Goal: Task Accomplishment & Management: Use online tool/utility

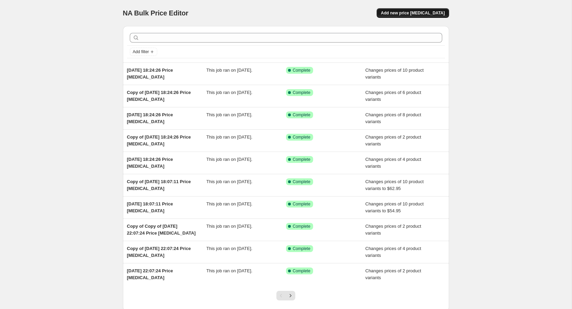
click at [408, 13] on span "Add new price [MEDICAL_DATA]" at bounding box center [413, 12] width 64 height 5
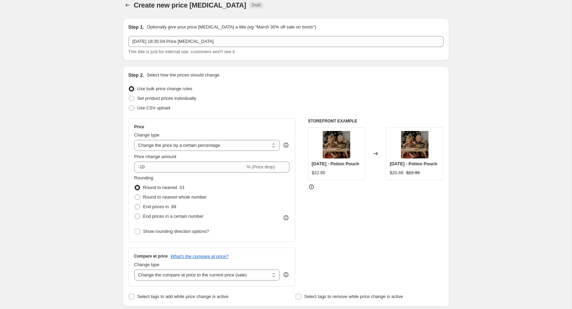
scroll to position [21, 0]
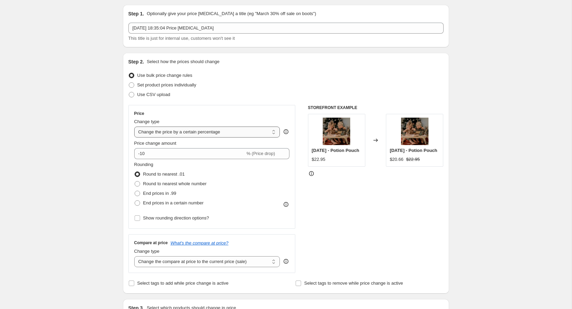
click at [178, 131] on select "Change the price to a certain amount Change the price by a certain amount Chang…" at bounding box center [207, 132] width 146 height 11
select select "to"
type input "80.00"
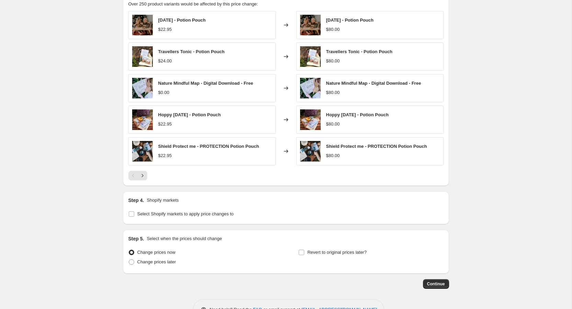
scroll to position [349, 0]
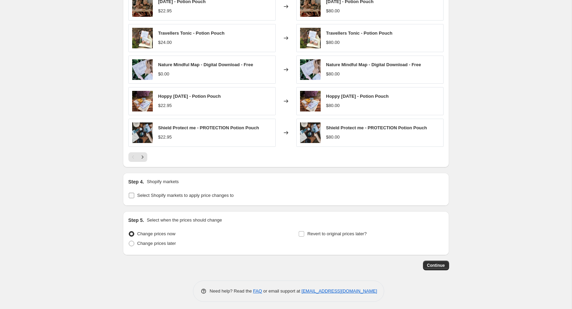
click at [133, 194] on input "Select Shopify markets to apply price changes to" at bounding box center [131, 195] width 5 height 5
checkbox input "true"
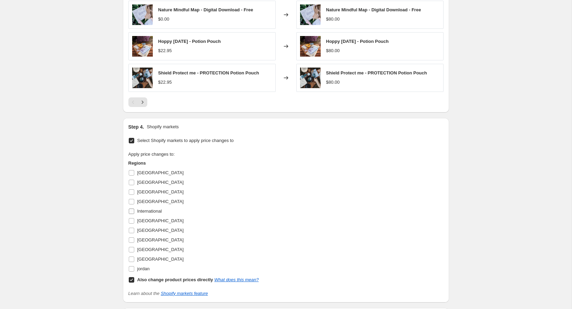
scroll to position [448, 0]
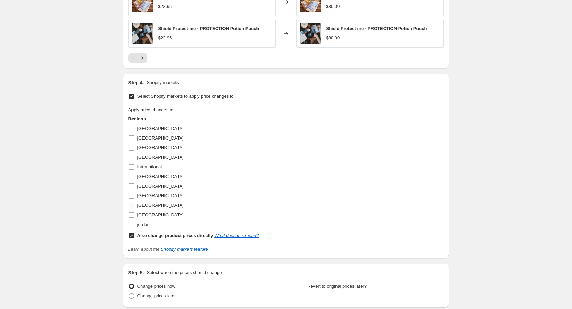
click at [132, 203] on input "[GEOGRAPHIC_DATA]" at bounding box center [131, 205] width 5 height 5
checkbox input "true"
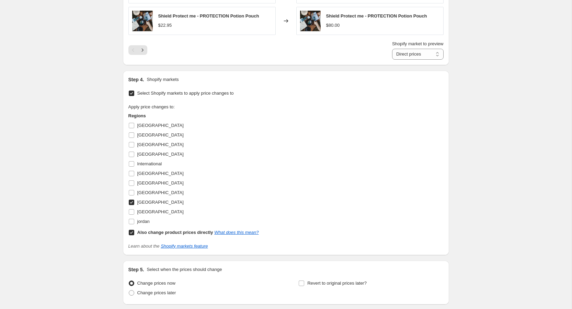
scroll to position [452, 0]
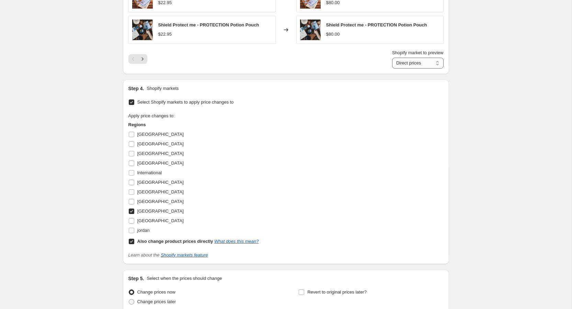
click at [438, 61] on select "Direct prices [GEOGRAPHIC_DATA]" at bounding box center [418, 63] width 52 height 11
select select "109838526"
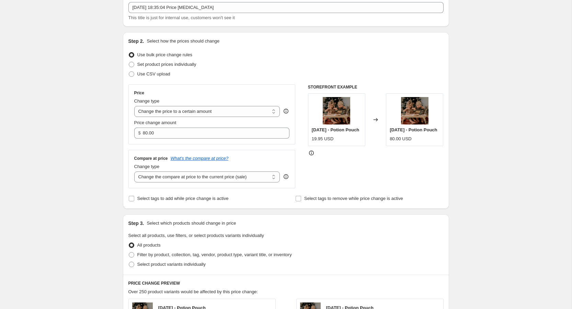
scroll to position [0, 0]
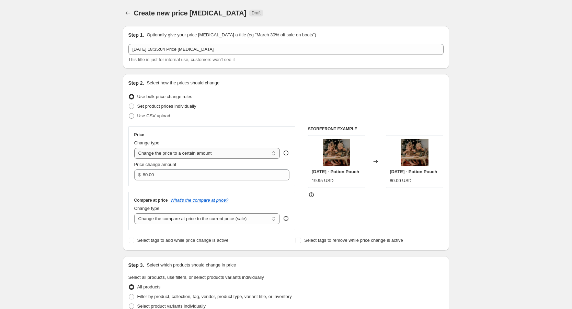
click at [158, 150] on select "Change the price to a certain amount Change the price by a certain amount Chang…" at bounding box center [207, 153] width 146 height 11
select select "bcap"
type input "-12.00"
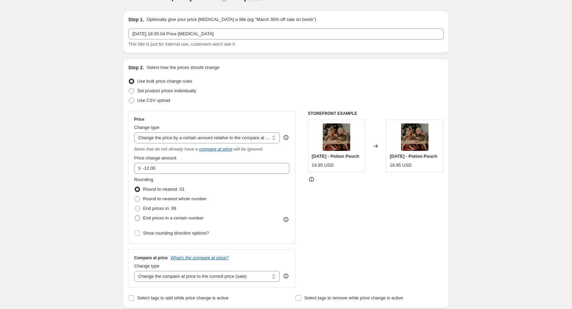
scroll to position [17, 0]
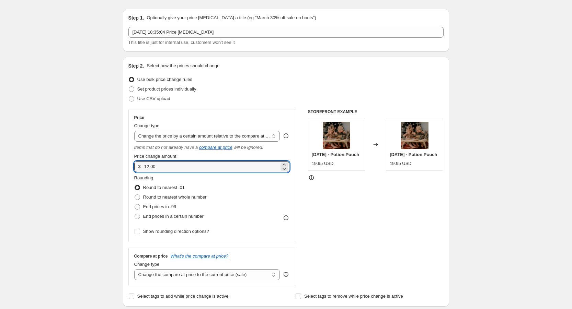
drag, startPoint x: 162, startPoint y: 165, endPoint x: 138, endPoint y: 165, distance: 23.7
click at [138, 165] on div "$ -12.00" at bounding box center [212, 166] width 156 height 11
type input "0.00"
click at [130, 245] on div "Price Change type Change the price to a certain amount Change the price by a ce…" at bounding box center [211, 197] width 167 height 177
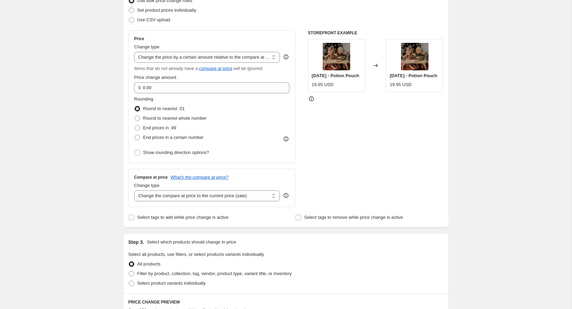
scroll to position [97, 0]
click at [155, 197] on select "Change the compare at price to the current price (sale) Change the compare at p…" at bounding box center [207, 195] width 146 height 11
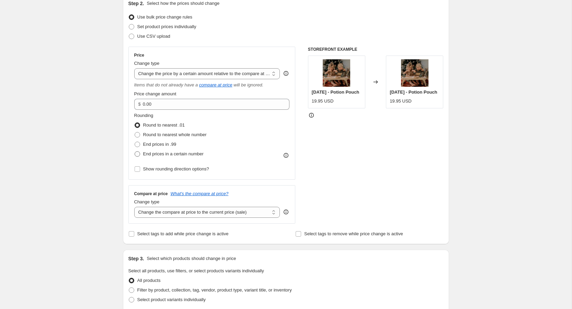
scroll to position [74, 0]
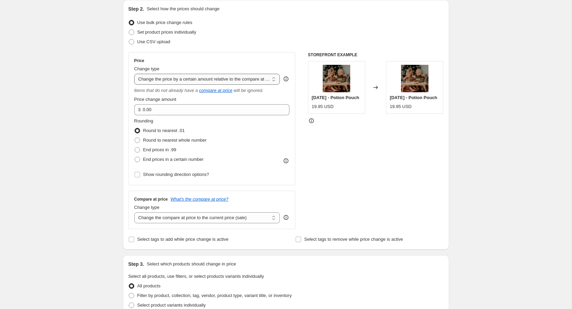
click at [175, 81] on select "Change the price to a certain amount Change the price by a certain amount Chang…" at bounding box center [207, 79] width 146 height 11
select select "no_change"
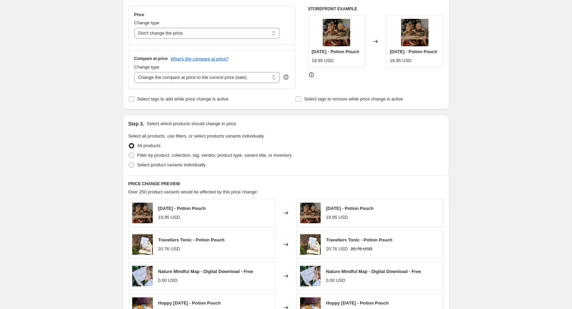
scroll to position [121, 0]
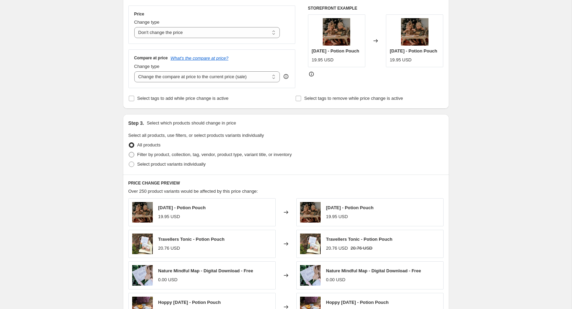
click at [134, 154] on span at bounding box center [131, 154] width 5 height 5
click at [129, 152] on input "Filter by product, collection, tag, vendor, product type, variant title, or inv…" at bounding box center [129, 152] width 0 height 0
radio input "true"
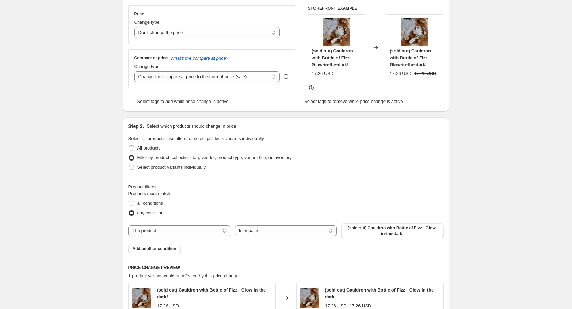
click at [132, 167] on span at bounding box center [131, 167] width 5 height 5
click at [129, 165] on input "Select product variants individually" at bounding box center [129, 165] width 0 height 0
radio input "true"
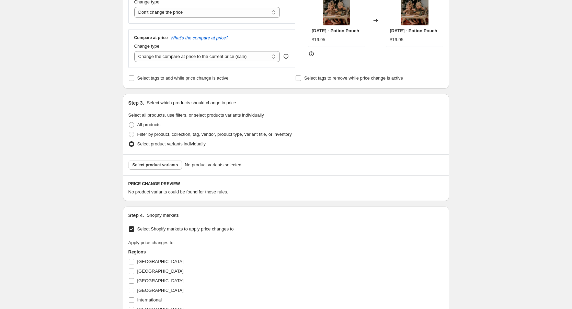
scroll to position [142, 0]
click at [157, 164] on span "Select product variants" at bounding box center [156, 164] width 46 height 5
select select "109838526"
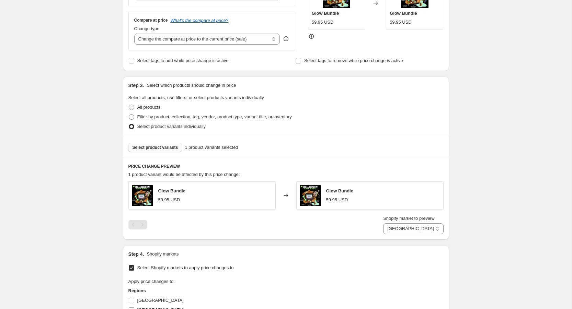
scroll to position [148, 0]
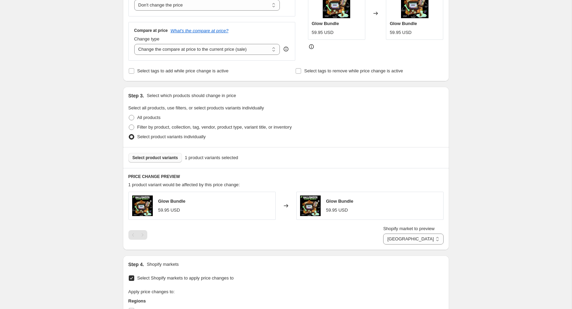
click at [286, 49] on icon at bounding box center [286, 49] width 7 height 7
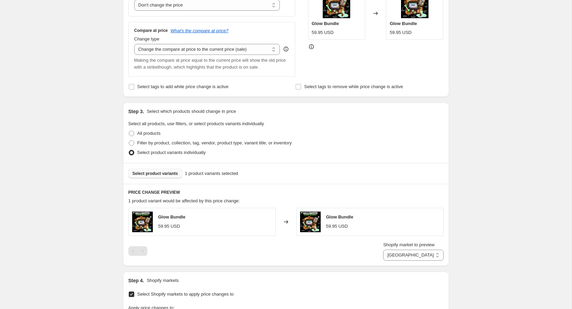
click at [202, 220] on div "Glow Bundle 59.95 USD" at bounding box center [201, 222] width 147 height 28
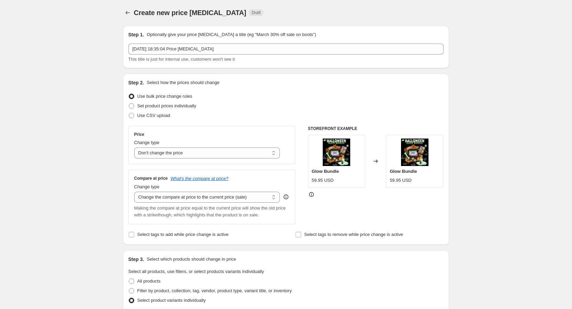
scroll to position [0, 0]
click at [132, 106] on span at bounding box center [131, 106] width 5 height 5
click at [129, 104] on input "Set product prices individually" at bounding box center [129, 104] width 0 height 0
radio input "true"
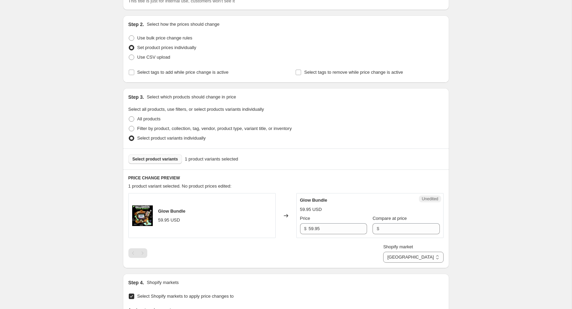
scroll to position [60, 0]
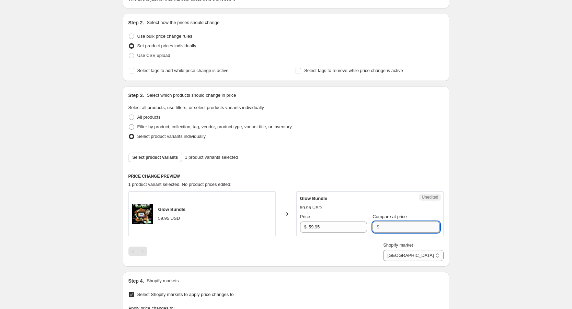
click at [385, 227] on input "Compare at price" at bounding box center [410, 227] width 58 height 11
paste input "$61.85"
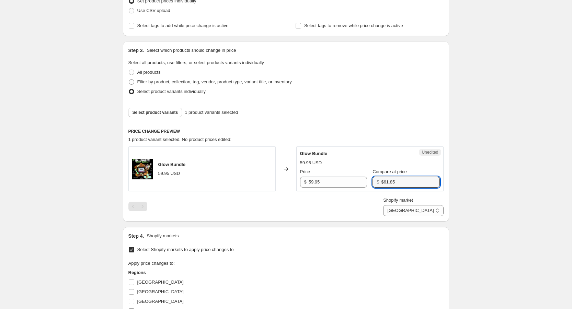
scroll to position [110, 0]
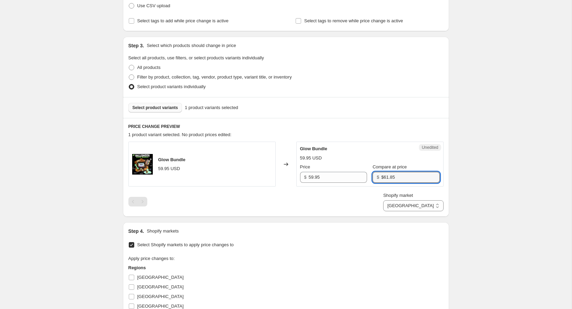
type input "$61.85"
click at [168, 110] on span "Select product variants" at bounding box center [156, 107] width 46 height 5
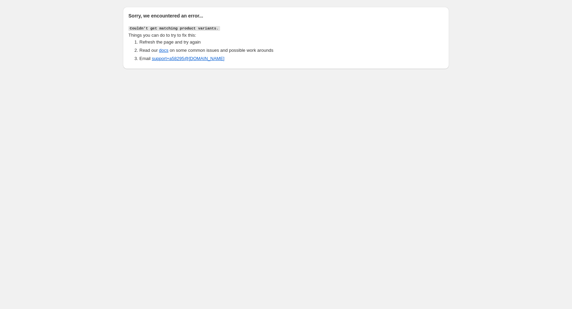
scroll to position [0, 0]
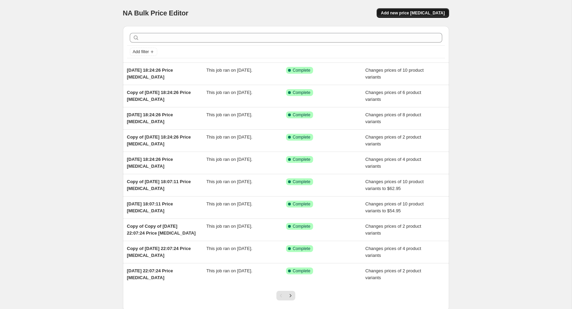
click at [405, 14] on span "Add new price [MEDICAL_DATA]" at bounding box center [413, 12] width 64 height 5
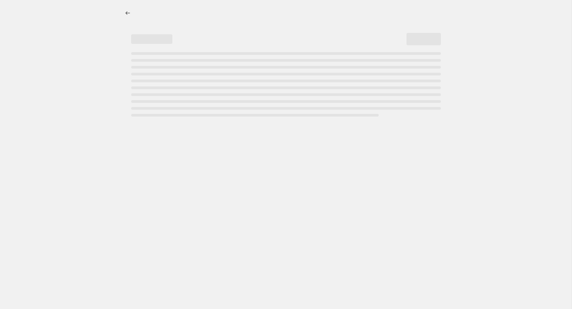
select select "percentage"
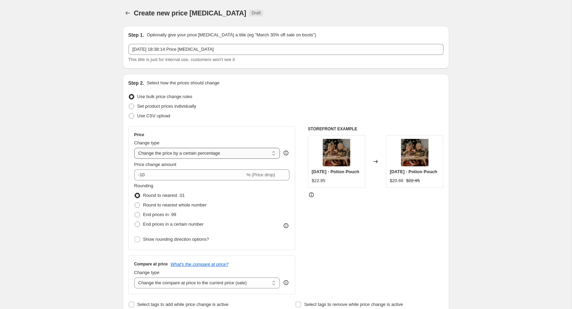
click at [158, 153] on select "Change the price to a certain amount Change the price by a certain amount Chang…" at bounding box center [207, 153] width 146 height 11
click at [132, 106] on span at bounding box center [131, 106] width 5 height 5
click at [129, 104] on input "Set product prices individually" at bounding box center [129, 104] width 0 height 0
radio input "true"
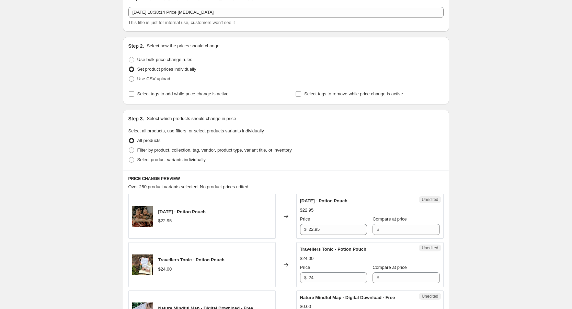
scroll to position [39, 0]
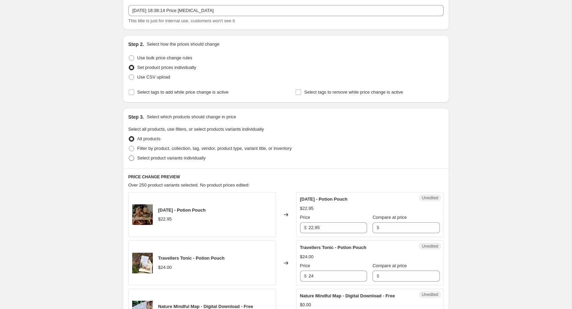
click at [131, 159] on span at bounding box center [131, 158] width 5 height 5
click at [129, 156] on input "Select product variants individually" at bounding box center [129, 156] width 0 height 0
radio input "true"
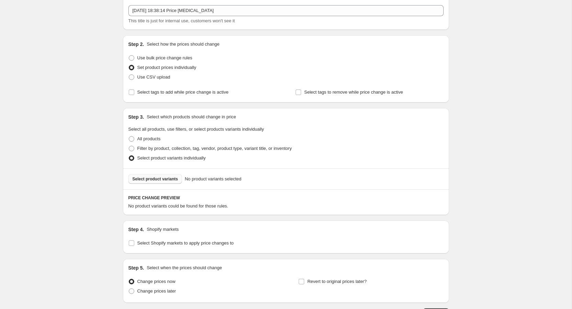
click at [162, 178] on span "Select product variants" at bounding box center [156, 179] width 46 height 5
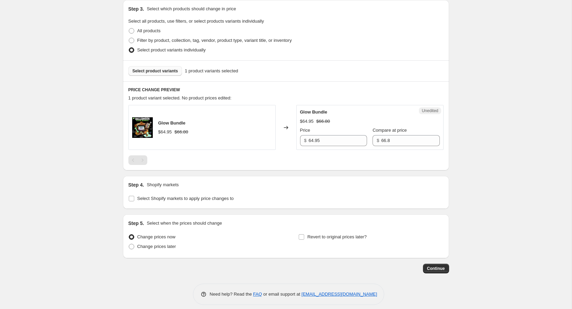
scroll to position [150, 0]
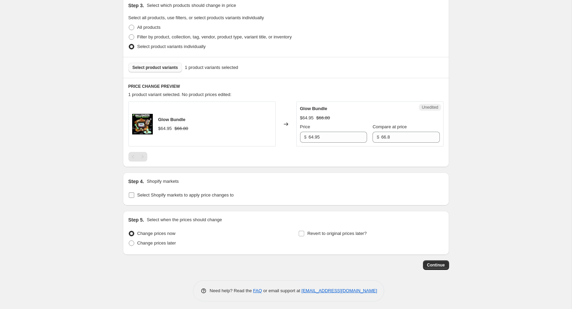
click at [133, 194] on input "Select Shopify markets to apply price changes to" at bounding box center [131, 195] width 5 height 5
checkbox input "true"
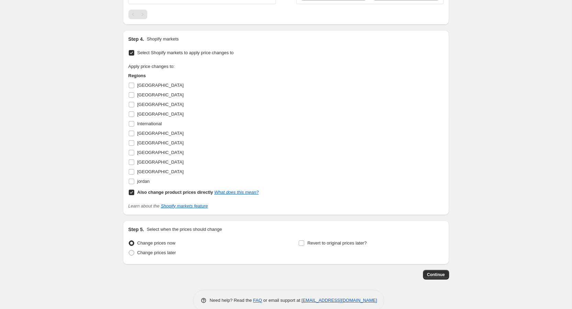
scroll to position [304, 0]
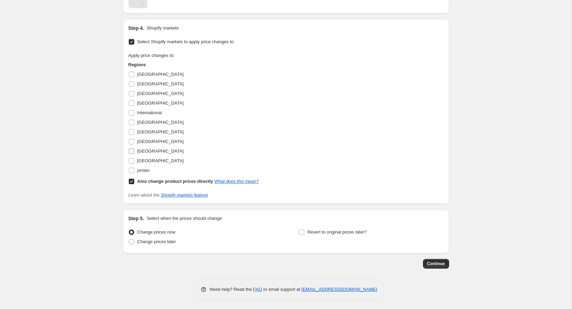
click at [133, 150] on input "[GEOGRAPHIC_DATA]" at bounding box center [131, 151] width 5 height 5
checkbox input "true"
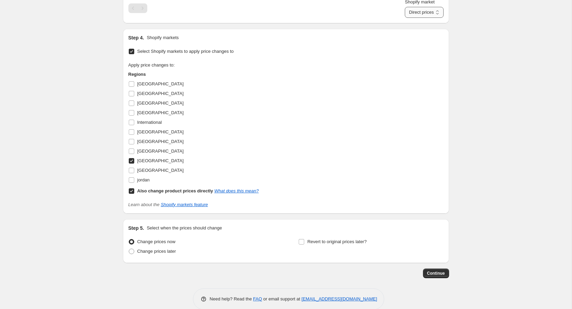
click at [440, 10] on select "Direct prices [GEOGRAPHIC_DATA]" at bounding box center [424, 12] width 38 height 11
select select "109838526"
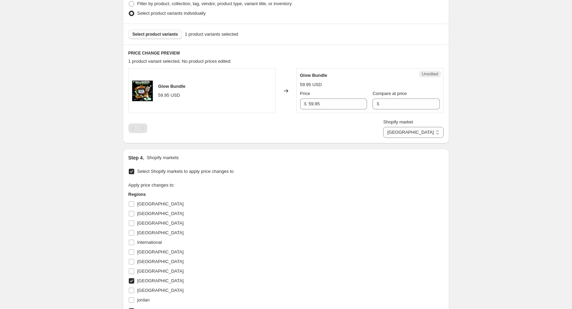
scroll to position [173, 0]
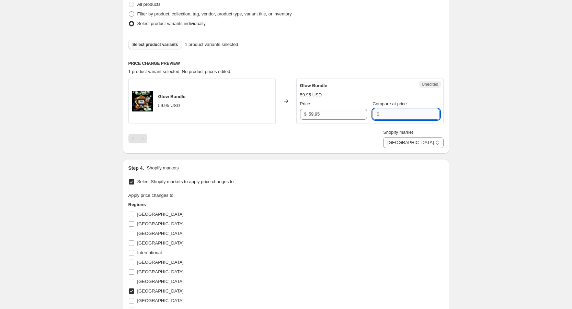
click at [389, 113] on input "Compare at price" at bounding box center [410, 114] width 58 height 11
paste input "$61.85"
type input "$61.85"
click at [337, 148] on div "PRICE CHANGE PREVIEW 1 product variant selected. No product prices edited: Glow…" at bounding box center [286, 104] width 326 height 99
click at [381, 117] on input "Compare at price" at bounding box center [410, 114] width 58 height 11
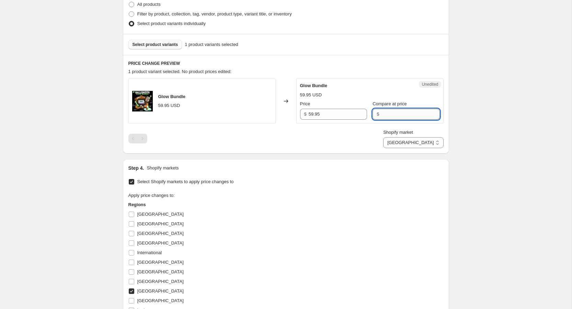
paste input "$61.85"
type input "$61.85"
click at [357, 143] on div "Shopify market Direct prices United States United States" at bounding box center [285, 138] width 315 height 19
click at [394, 116] on input "Compare at price" at bounding box center [410, 114] width 58 height 11
paste input "$61.85"
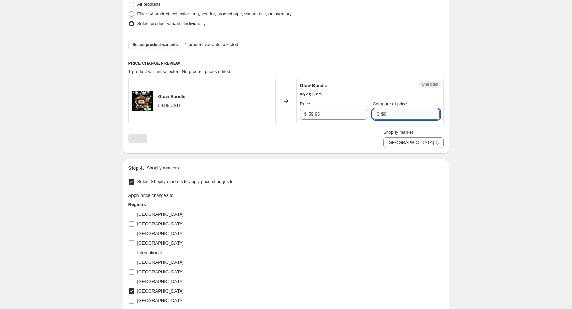
type input "$"
type input "61.85"
click at [378, 137] on div "Shopify market Direct prices United States United States" at bounding box center [285, 138] width 315 height 19
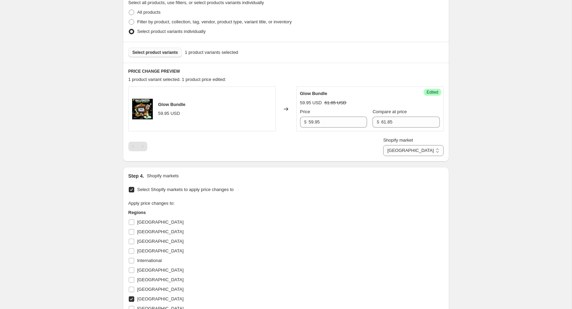
click at [171, 52] on span "Select product variants" at bounding box center [156, 52] width 46 height 5
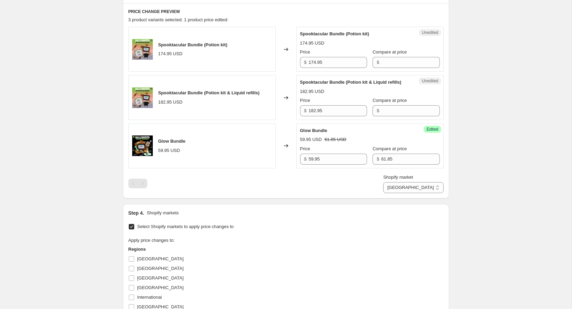
scroll to position [217, 0]
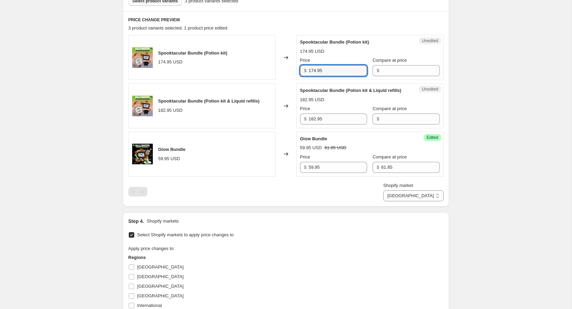
drag, startPoint x: 328, startPoint y: 71, endPoint x: 306, endPoint y: 70, distance: 22.0
click at [306, 70] on div "$ 174.95" at bounding box center [333, 70] width 67 height 11
type input "189.95"
click at [392, 71] on input "Compare at price" at bounding box center [410, 70] width 58 height 11
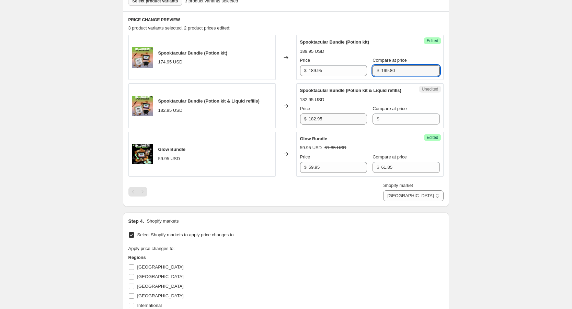
type input "199.80"
click at [327, 125] on input "182.95" at bounding box center [338, 119] width 58 height 11
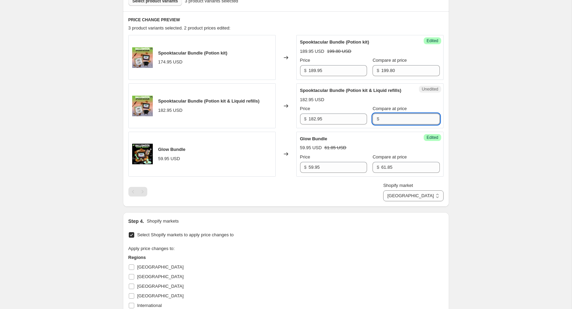
click at [381, 125] on input "Compare at price" at bounding box center [410, 119] width 58 height 11
type input "207.80"
click at [336, 125] on input "182.95" at bounding box center [338, 119] width 58 height 11
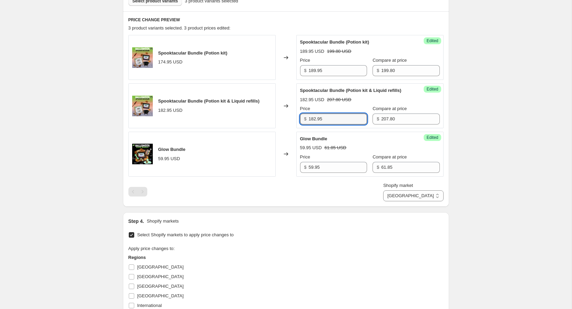
drag, startPoint x: 326, startPoint y: 125, endPoint x: 308, endPoint y: 125, distance: 17.9
click at [308, 125] on div "$ 182.95" at bounding box center [333, 119] width 67 height 11
drag, startPoint x: 326, startPoint y: 125, endPoint x: 315, endPoint y: 125, distance: 11.3
click at [315, 125] on input "197.95" at bounding box center [338, 119] width 58 height 11
type input "195.00"
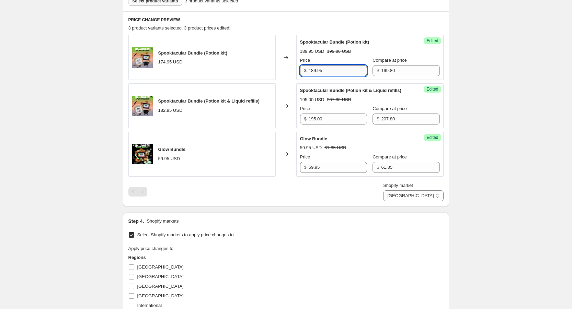
click at [326, 71] on input "189.95" at bounding box center [338, 70] width 58 height 11
drag, startPoint x: 326, startPoint y: 71, endPoint x: 304, endPoint y: 70, distance: 22.0
click at [304, 70] on div "$ 189.95" at bounding box center [333, 70] width 67 height 11
type input "189.95"
click at [335, 125] on input "195.00" at bounding box center [338, 119] width 58 height 11
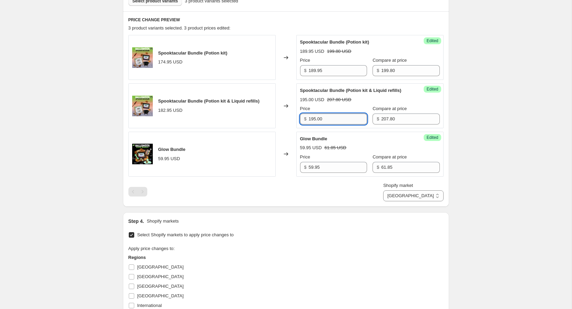
drag, startPoint x: 326, startPoint y: 122, endPoint x: 315, endPoint y: 123, distance: 11.4
click at [315, 123] on input "195.00" at bounding box center [338, 119] width 58 height 11
type input "197.95"
click at [287, 128] on div "Changed to" at bounding box center [286, 105] width 21 height 45
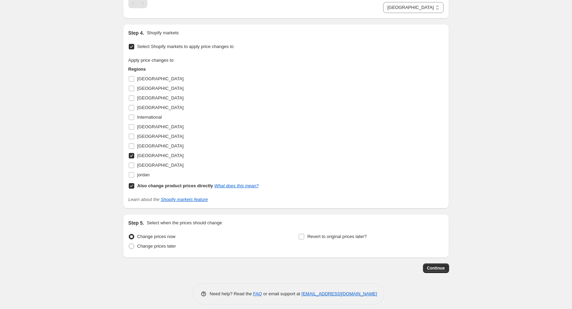
scroll to position [415, 0]
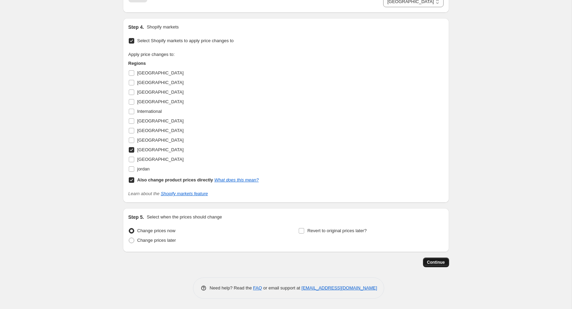
click at [432, 265] on span "Continue" at bounding box center [436, 262] width 18 height 5
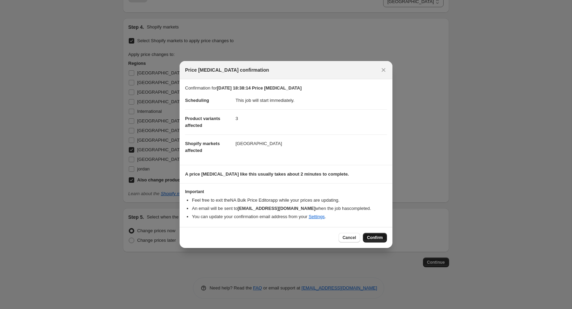
click at [379, 237] on span "Confirm" at bounding box center [375, 237] width 16 height 5
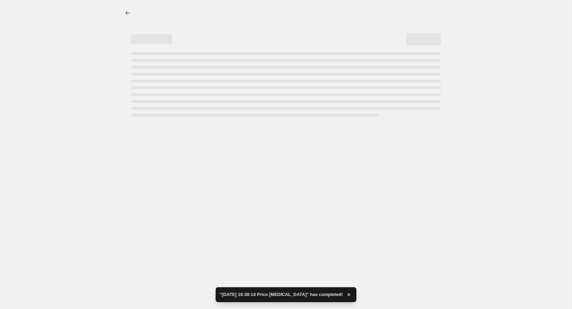
select select "109838526"
